Goal: Information Seeking & Learning: Learn about a topic

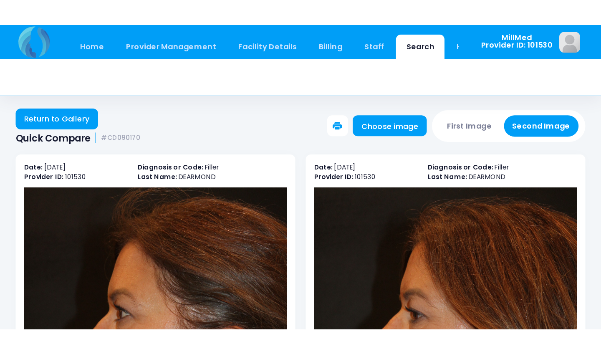
scroll to position [58, 0]
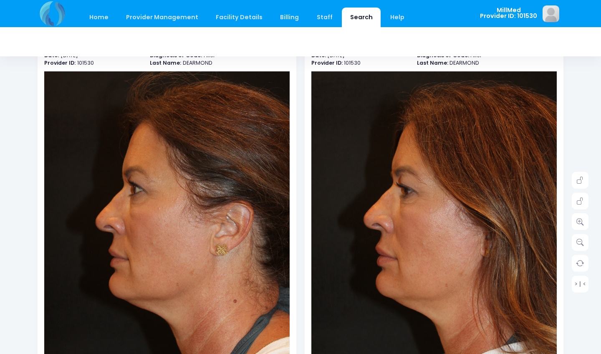
click at [351, 16] on link "Search" at bounding box center [361, 18] width 39 height 20
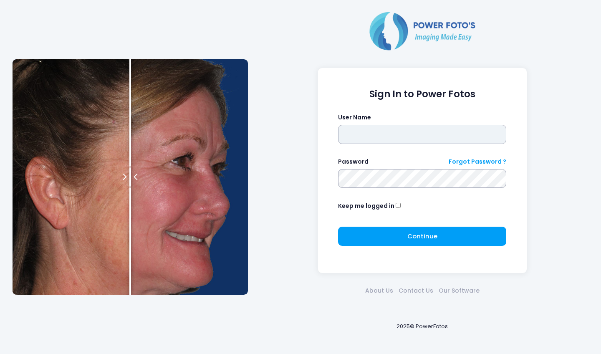
type input "*******"
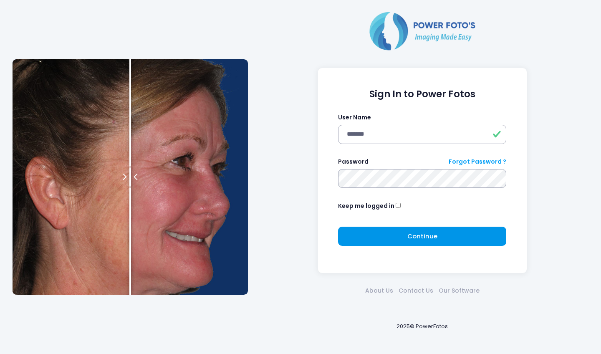
click at [394, 234] on button "Continue Please wait..." at bounding box center [422, 235] width 168 height 19
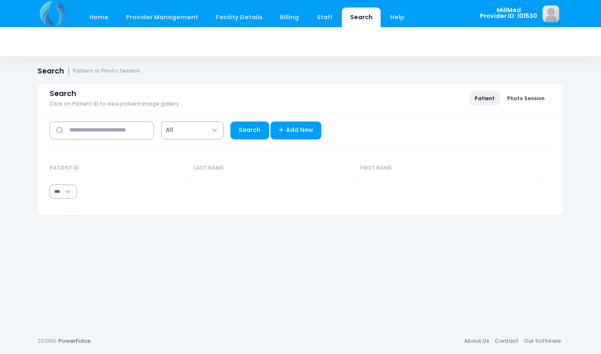
select select "***"
click at [121, 136] on input "text" at bounding box center [102, 130] width 104 height 18
type input "********"
click at [253, 125] on link "Search" at bounding box center [249, 130] width 39 height 18
select select "***"
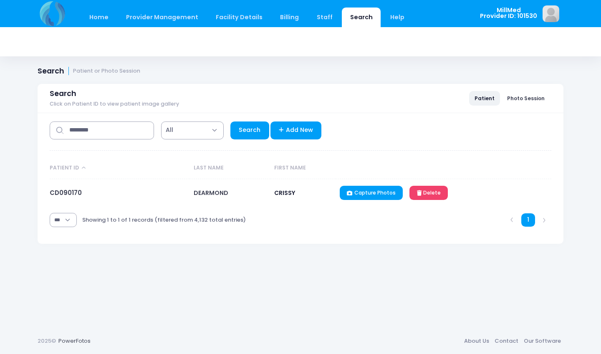
click at [79, 195] on link "CD090170" at bounding box center [66, 192] width 32 height 9
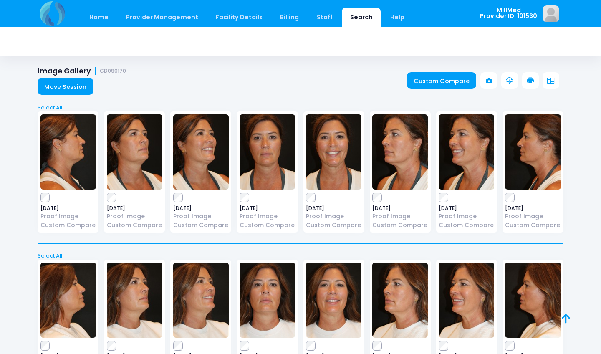
click at [267, 142] on img at bounding box center [266, 151] width 55 height 75
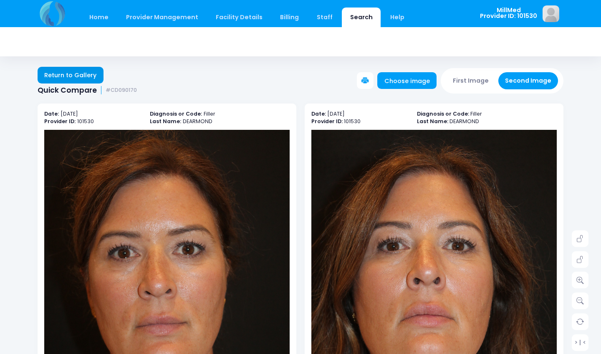
click at [83, 69] on link "Return to Gallery" at bounding box center [71, 75] width 66 height 17
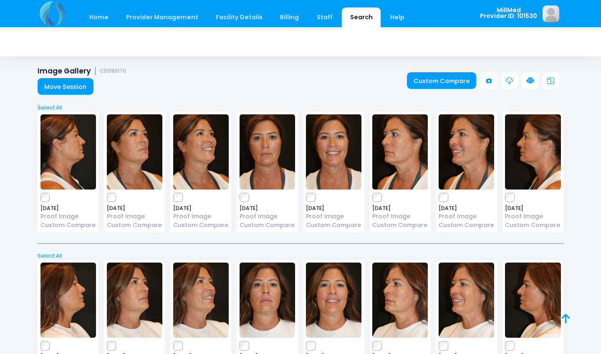
click at [361, 17] on link "Search" at bounding box center [361, 18] width 39 height 20
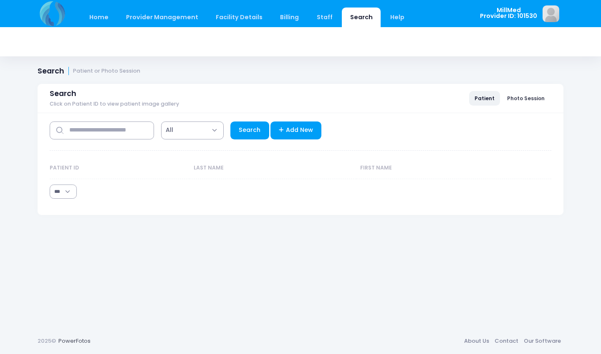
select select "***"
click at [101, 130] on input "text" at bounding box center [102, 130] width 104 height 18
type input "******"
click at [254, 133] on link "Search" at bounding box center [249, 130] width 39 height 18
select select "***"
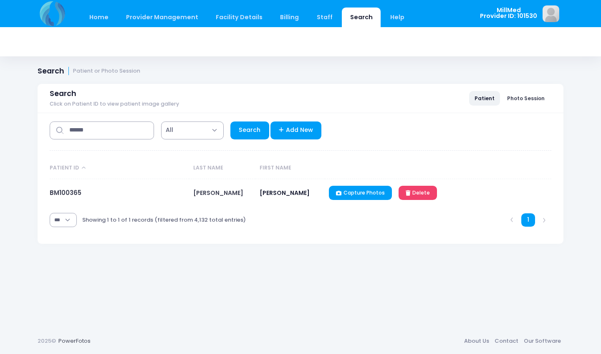
click at [64, 198] on td "BM100365" at bounding box center [119, 193] width 139 height 28
click at [61, 193] on link "BM100365" at bounding box center [66, 192] width 32 height 9
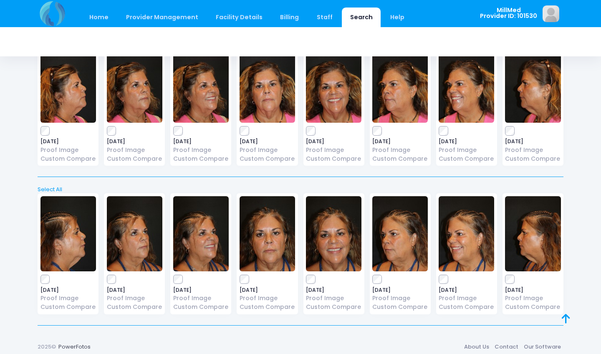
scroll to position [511, 0]
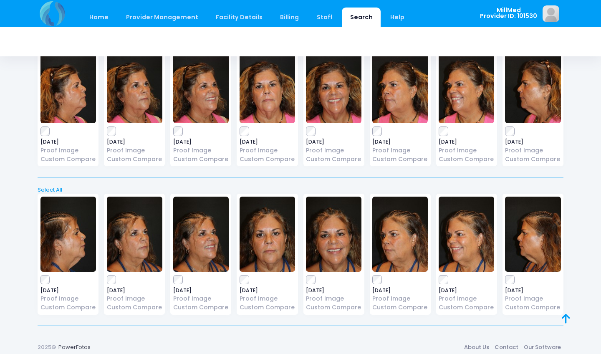
click at [261, 87] on img at bounding box center [266, 85] width 55 height 75
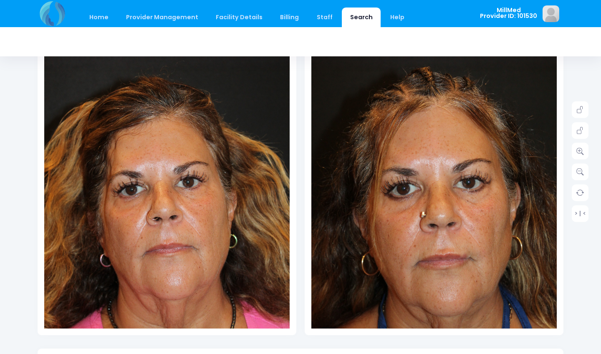
scroll to position [137, 0]
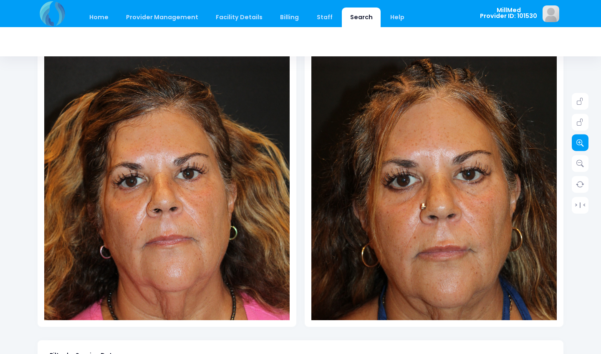
click at [578, 142] on icon at bounding box center [580, 143] width 8 height 8
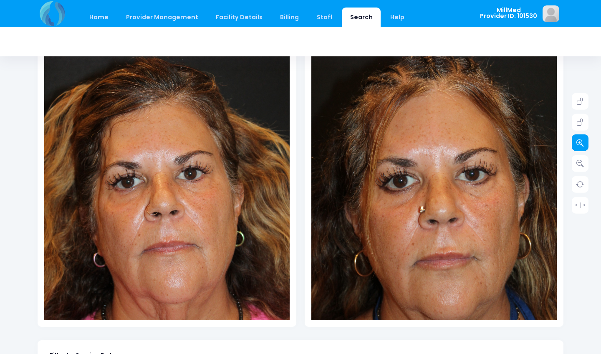
click at [578, 142] on icon at bounding box center [580, 143] width 8 height 8
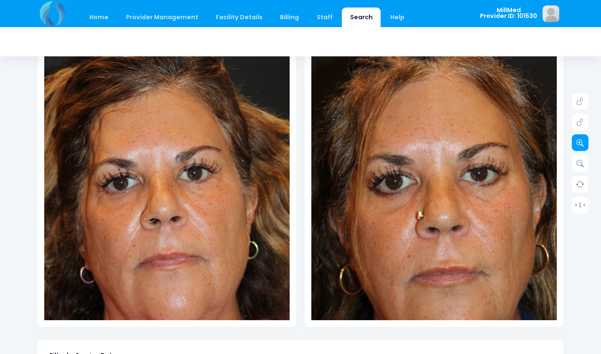
click at [578, 142] on icon at bounding box center [580, 143] width 8 height 8
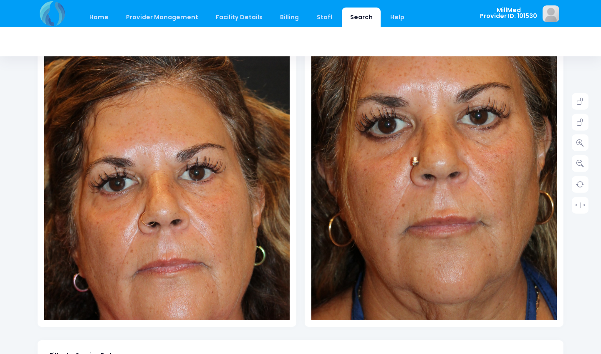
click at [443, 282] on img at bounding box center [429, 119] width 343 height 515
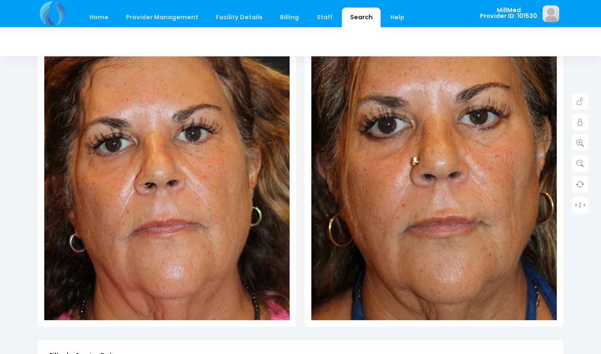
click at [176, 243] on img at bounding box center [163, 136] width 343 height 515
click at [583, 142] on link at bounding box center [579, 142] width 17 height 17
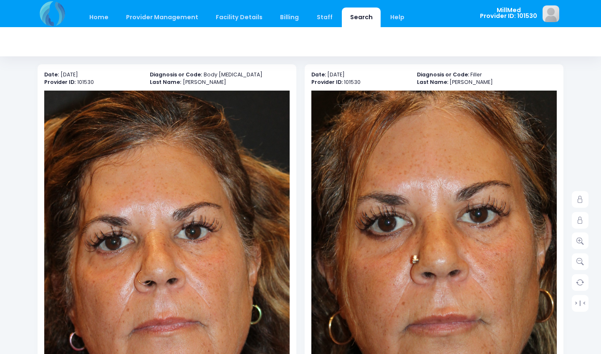
scroll to position [9, 0]
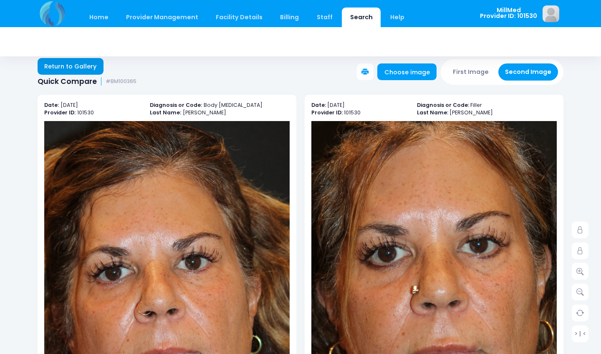
click at [55, 66] on link "Return to Gallery" at bounding box center [71, 66] width 66 height 17
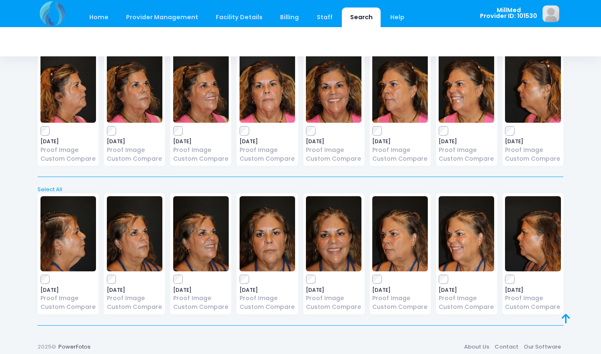
scroll to position [511, 0]
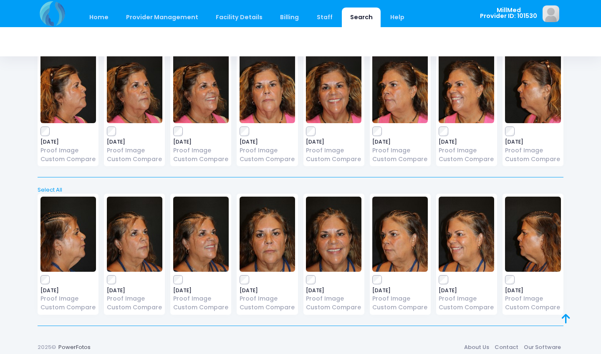
click at [452, 95] on img at bounding box center [465, 85] width 55 height 75
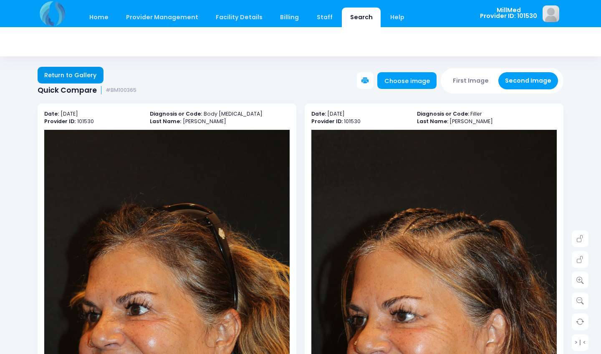
click at [92, 75] on link "Return to Gallery" at bounding box center [71, 75] width 66 height 17
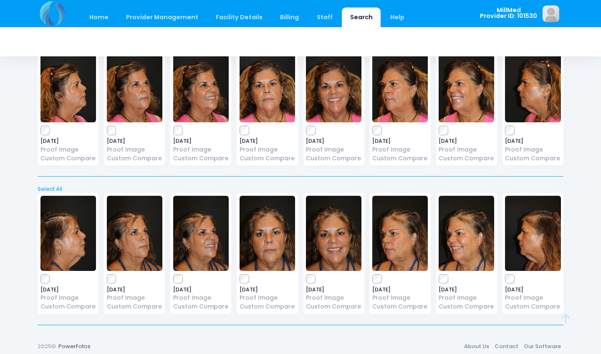
scroll to position [511, 0]
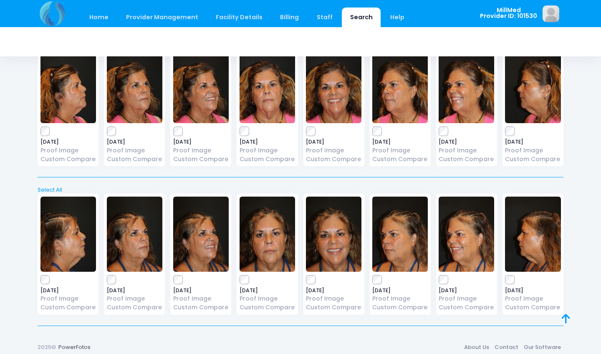
click at [395, 94] on img at bounding box center [399, 85] width 55 height 75
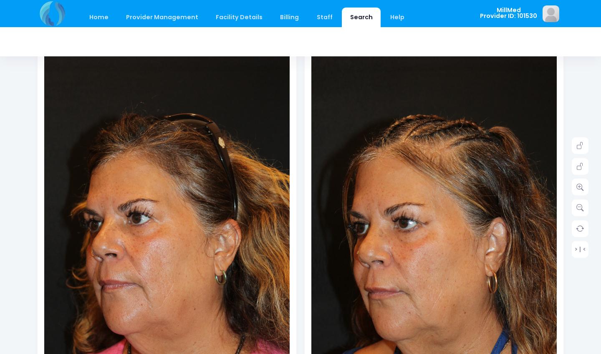
scroll to position [138, 0]
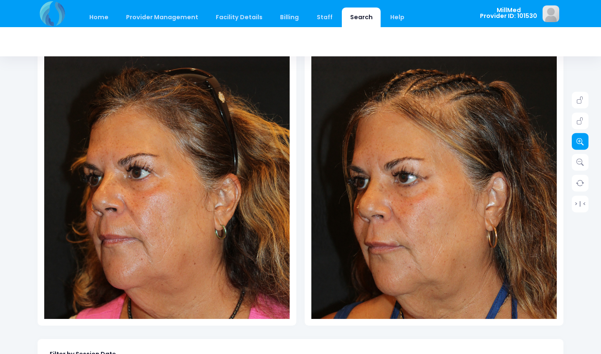
click at [580, 146] on link at bounding box center [579, 141] width 17 height 17
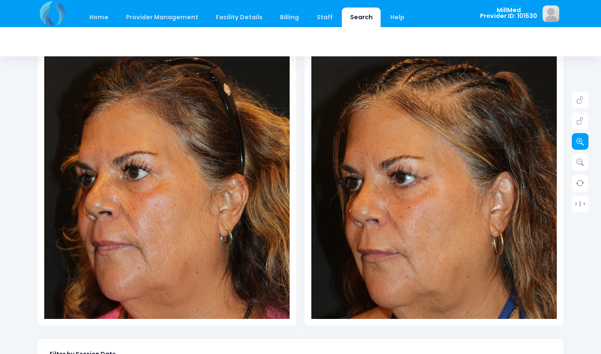
click at [580, 146] on link at bounding box center [579, 141] width 17 height 17
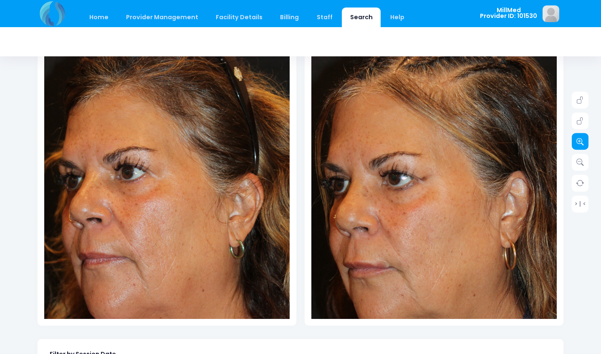
click at [580, 146] on link at bounding box center [579, 141] width 17 height 17
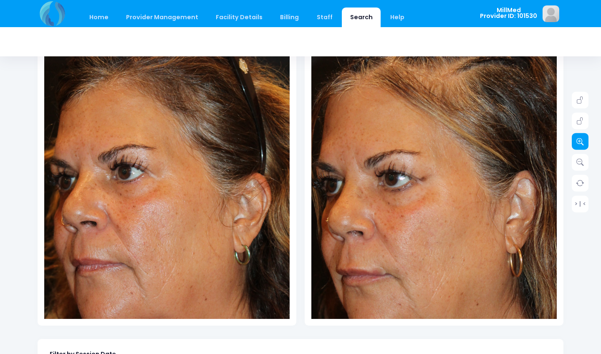
click at [580, 146] on link at bounding box center [579, 141] width 17 height 17
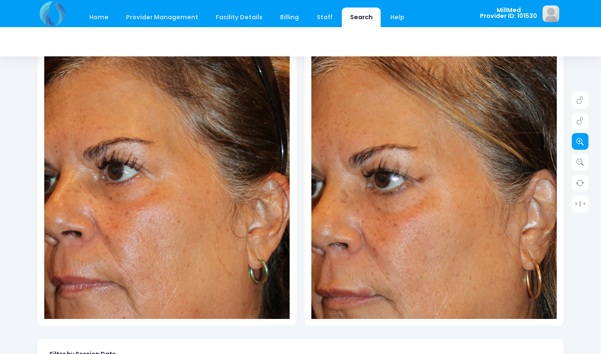
click at [580, 146] on link at bounding box center [579, 141] width 17 height 17
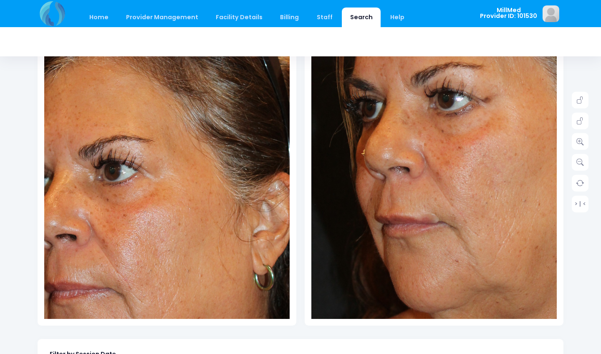
click at [350, 243] on img at bounding box center [500, 95] width 441 height 663
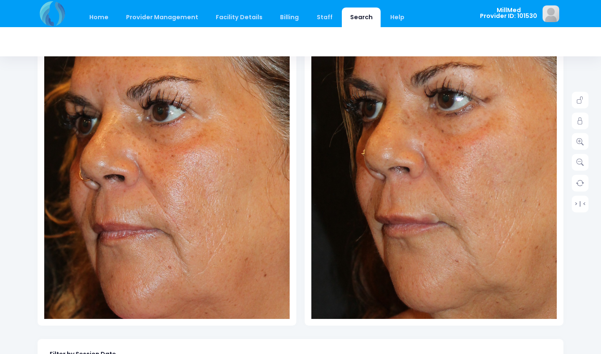
click at [107, 220] on img at bounding box center [214, 115] width 441 height 663
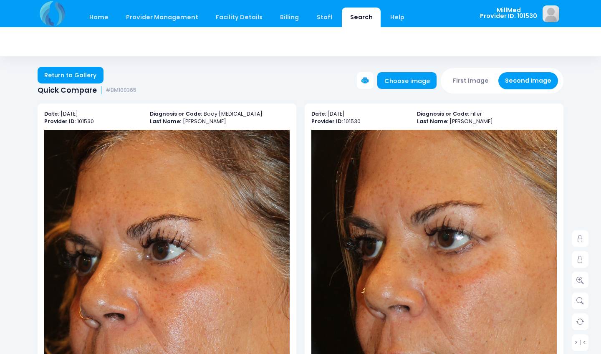
scroll to position [0, 0]
click at [78, 68] on link "Return to Gallery" at bounding box center [71, 75] width 66 height 17
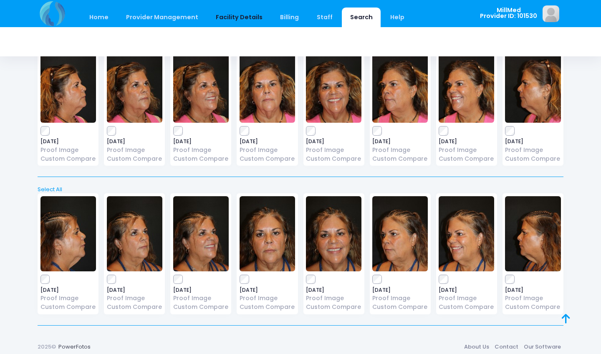
scroll to position [511, 0]
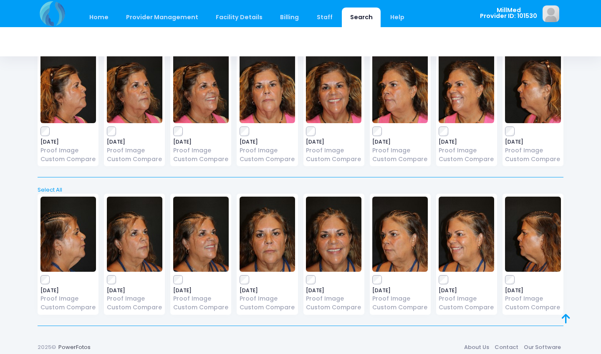
click at [327, 81] on img at bounding box center [333, 85] width 55 height 75
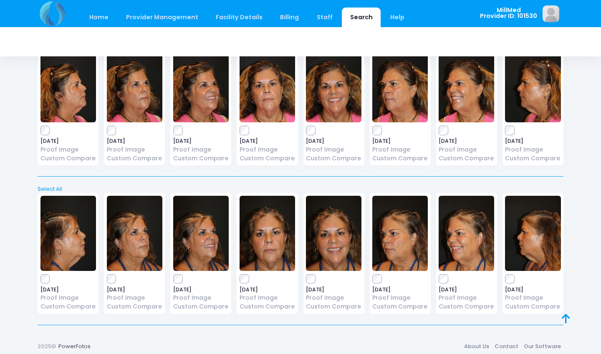
scroll to position [511, 0]
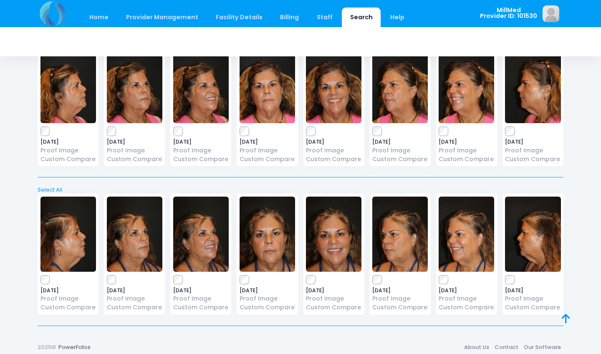
click at [516, 86] on img at bounding box center [532, 85] width 55 height 75
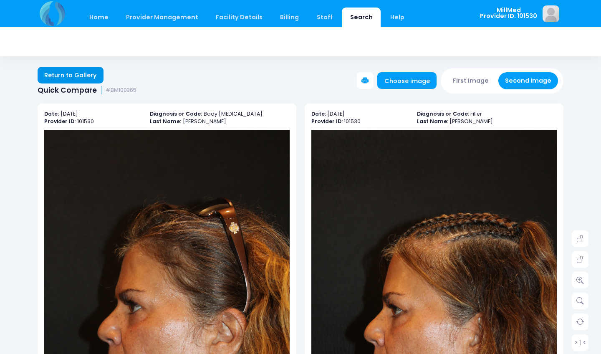
click at [57, 72] on link "Return to Gallery" at bounding box center [71, 75] width 66 height 17
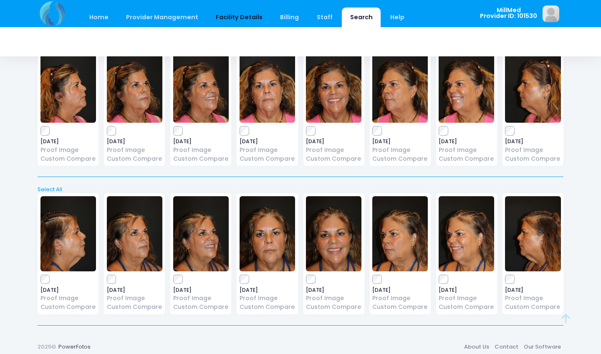
scroll to position [511, 0]
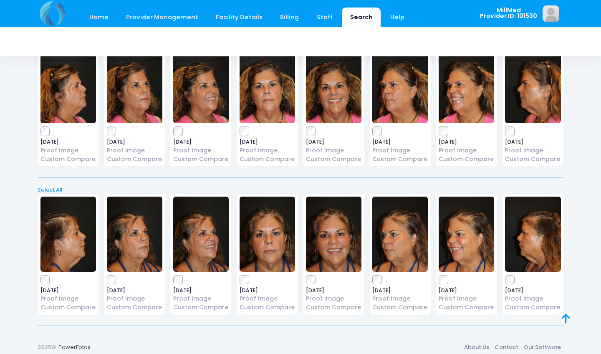
click at [346, 74] on img at bounding box center [333, 85] width 55 height 75
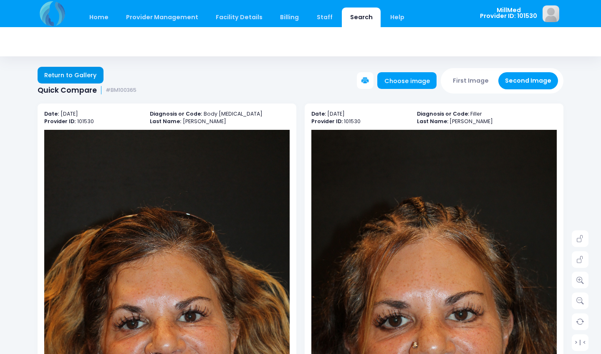
click at [51, 77] on link "Return to Gallery" at bounding box center [71, 75] width 66 height 17
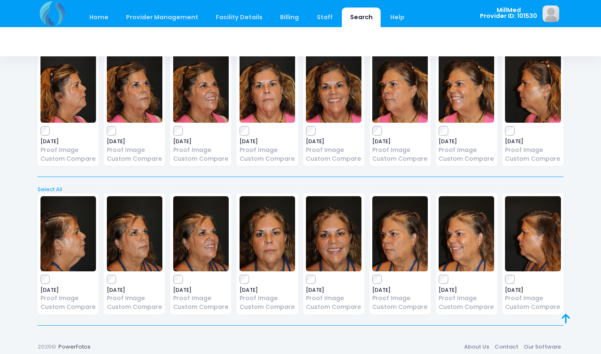
scroll to position [511, 0]
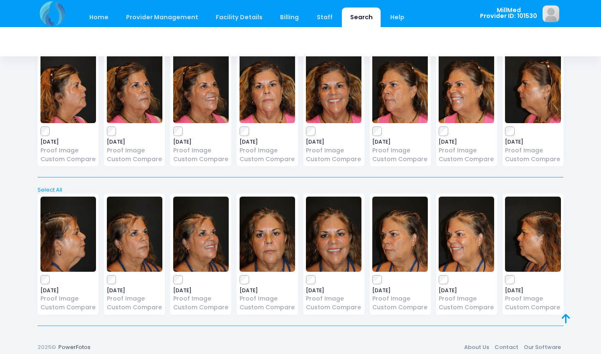
click at [265, 97] on img at bounding box center [266, 85] width 55 height 75
